Goal: Navigation & Orientation: Find specific page/section

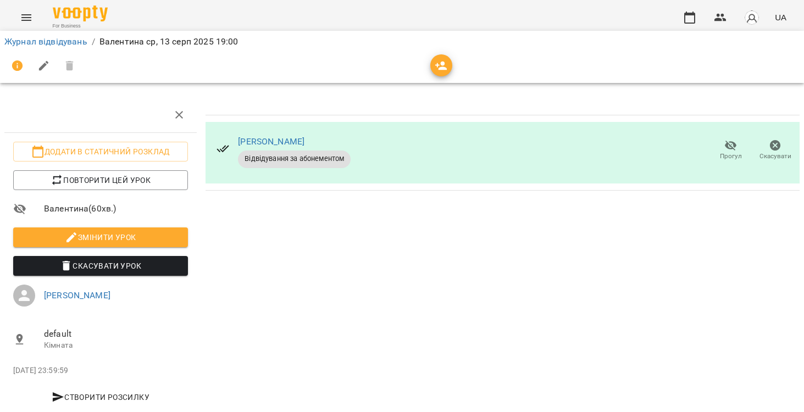
click at [6, 8] on div "For Business UA" at bounding box center [402, 17] width 804 height 35
click at [753, 14] on img "button" at bounding box center [751, 17] width 15 height 15
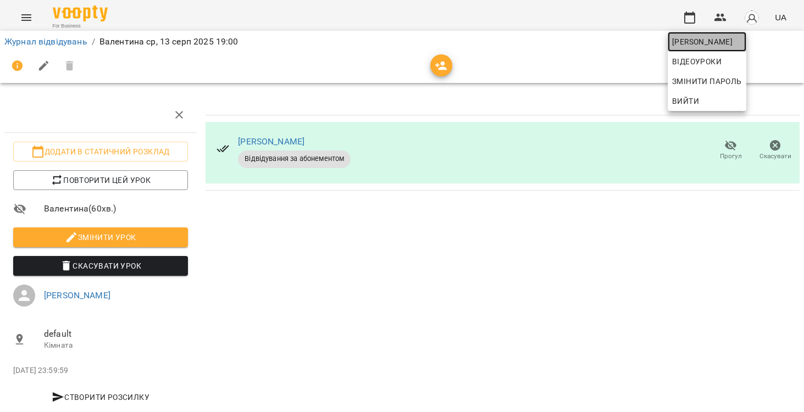
click at [742, 40] on span "[PERSON_NAME]" at bounding box center [707, 41] width 70 height 13
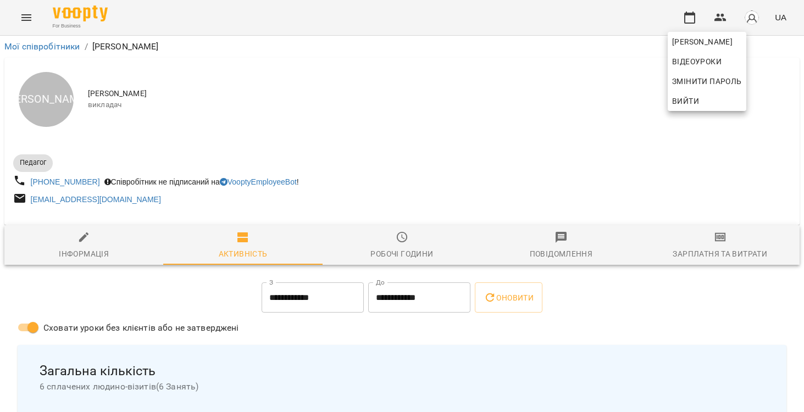
click at [357, 169] on div at bounding box center [402, 206] width 804 height 412
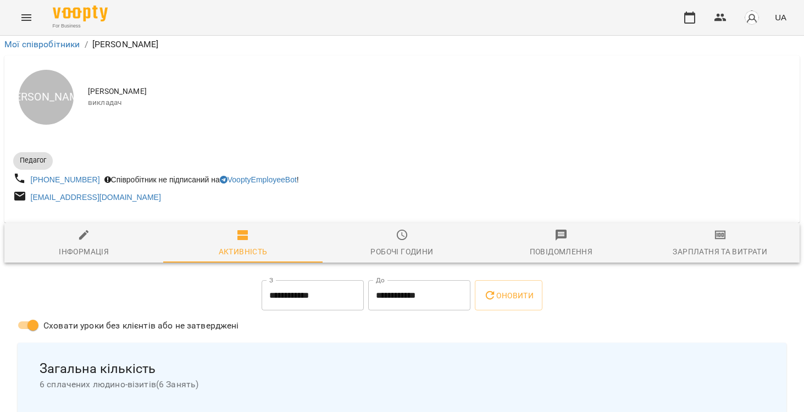
scroll to position [138, 0]
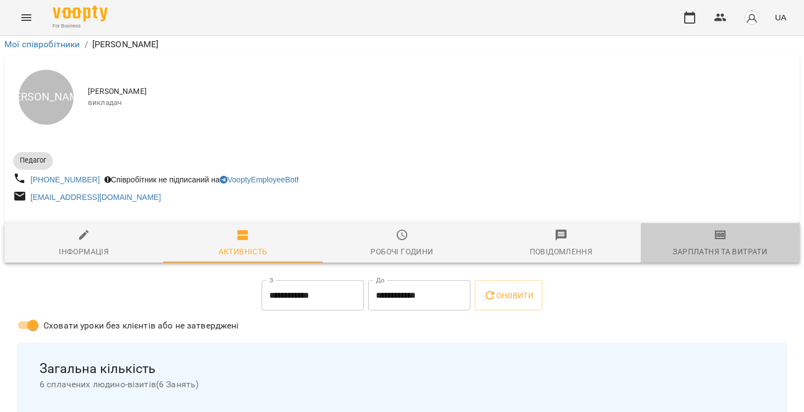
click at [718, 245] on div "Зарплатня та Витрати" at bounding box center [720, 251] width 95 height 13
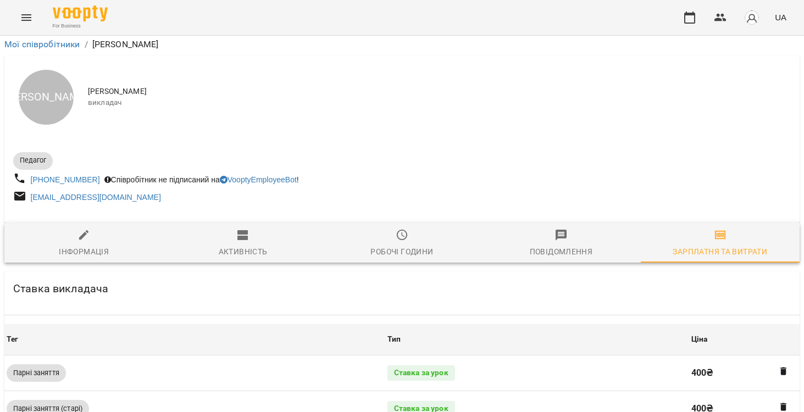
scroll to position [0, 0]
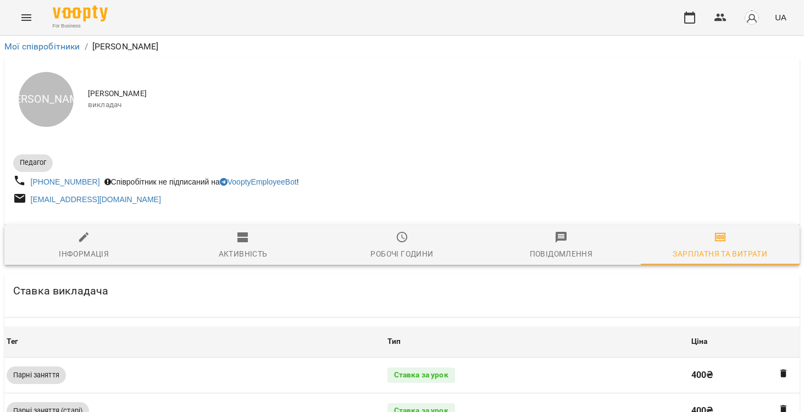
click at [412, 240] on span "Робочі години" at bounding box center [402, 246] width 146 height 30
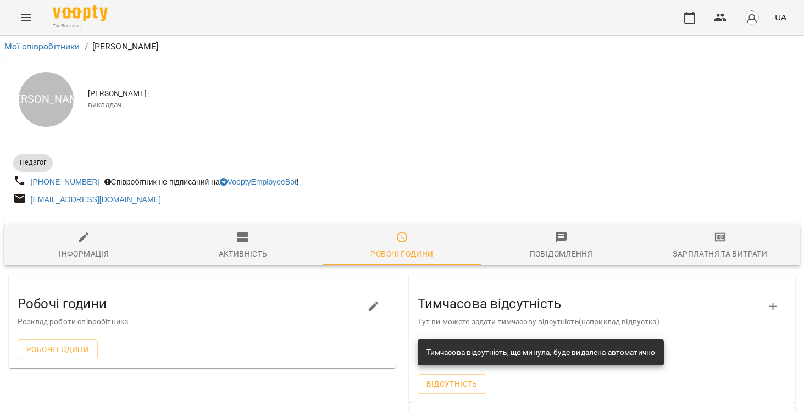
scroll to position [125, 0]
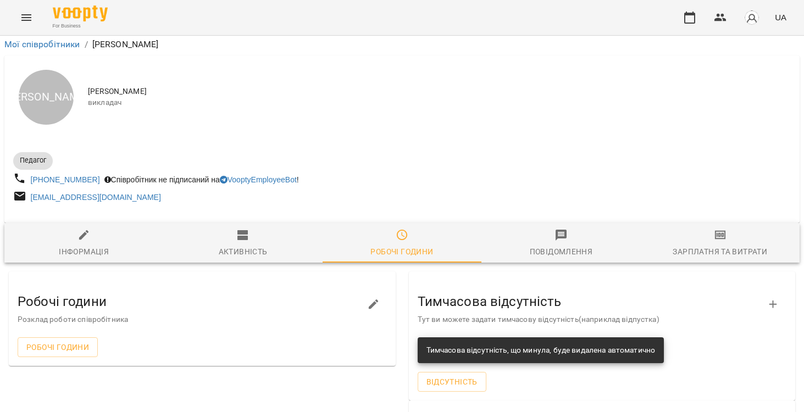
click at [569, 229] on span "Повідомлення" at bounding box center [561, 244] width 146 height 30
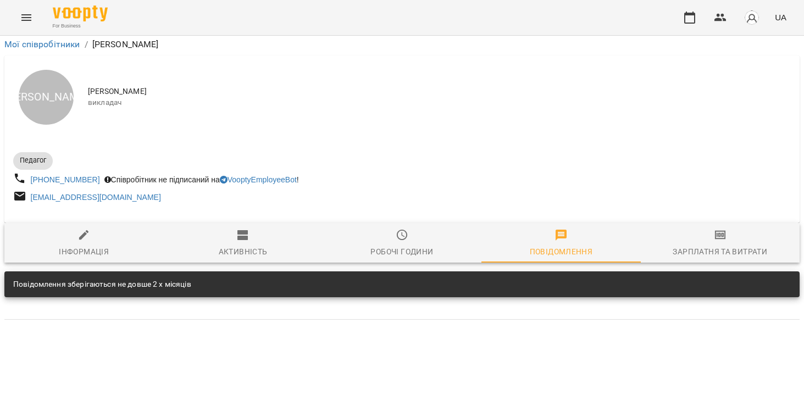
scroll to position [0, 0]
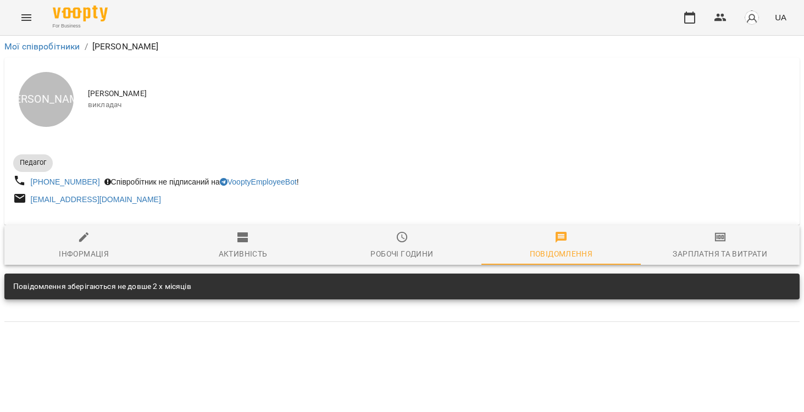
click at [113, 234] on span "Інформація" at bounding box center [84, 246] width 146 height 30
select select "**"
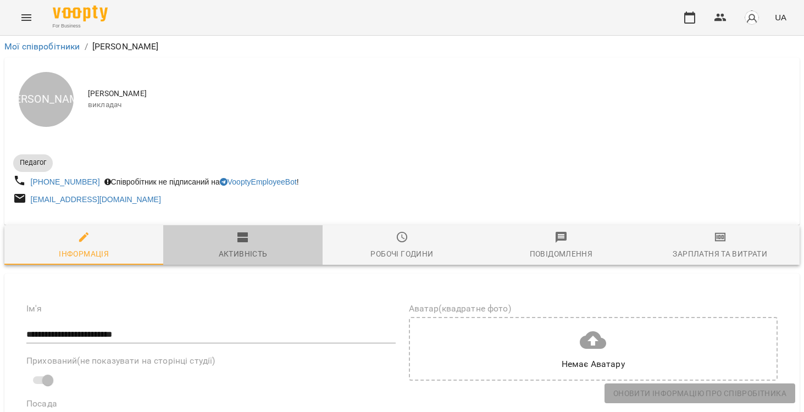
click at [244, 250] on div "Активність" at bounding box center [243, 253] width 49 height 13
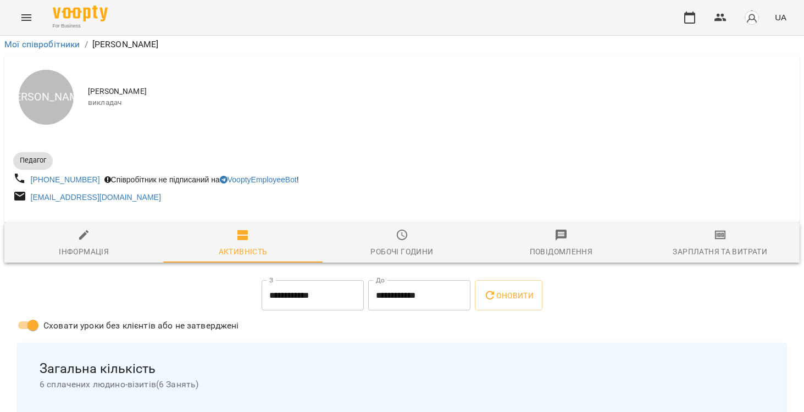
scroll to position [698, 0]
